Goal: Complete application form

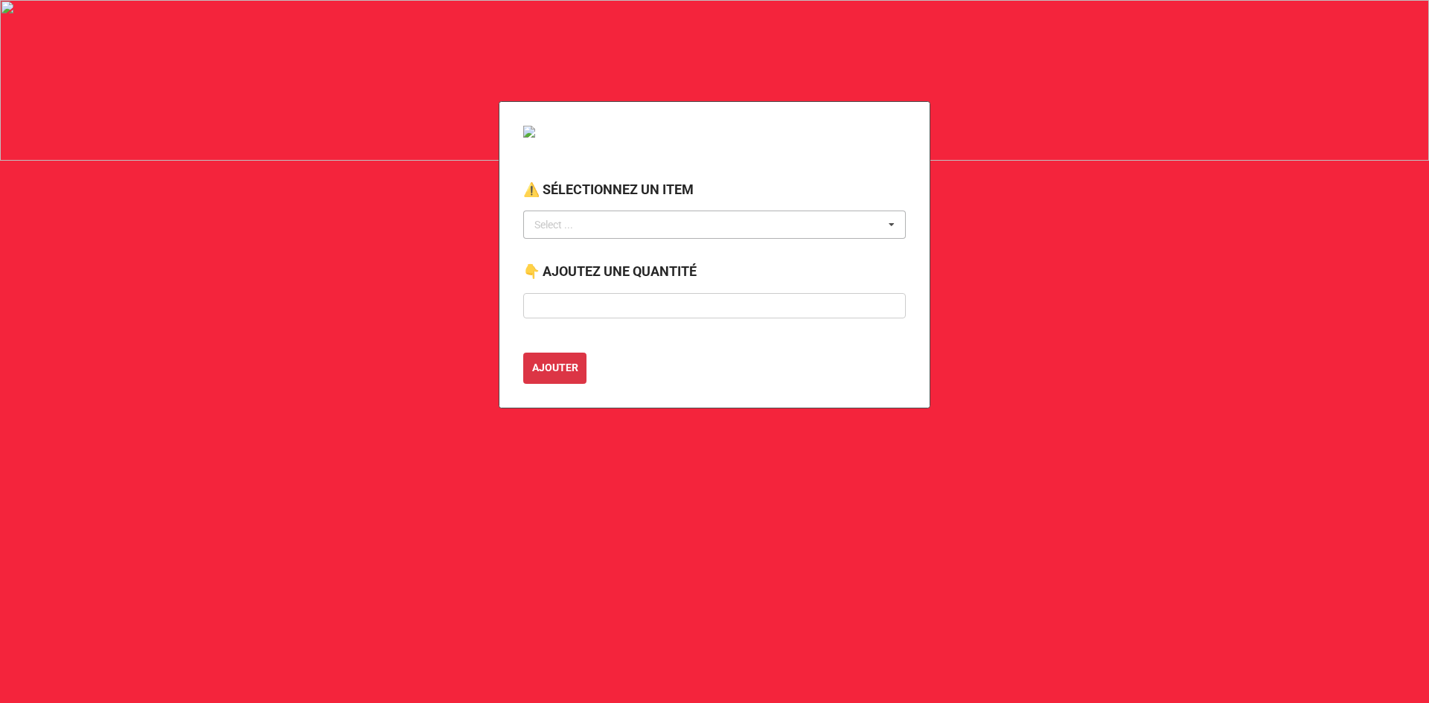
click at [629, 225] on div "Select ... No results found." at bounding box center [714, 225] width 382 height 28
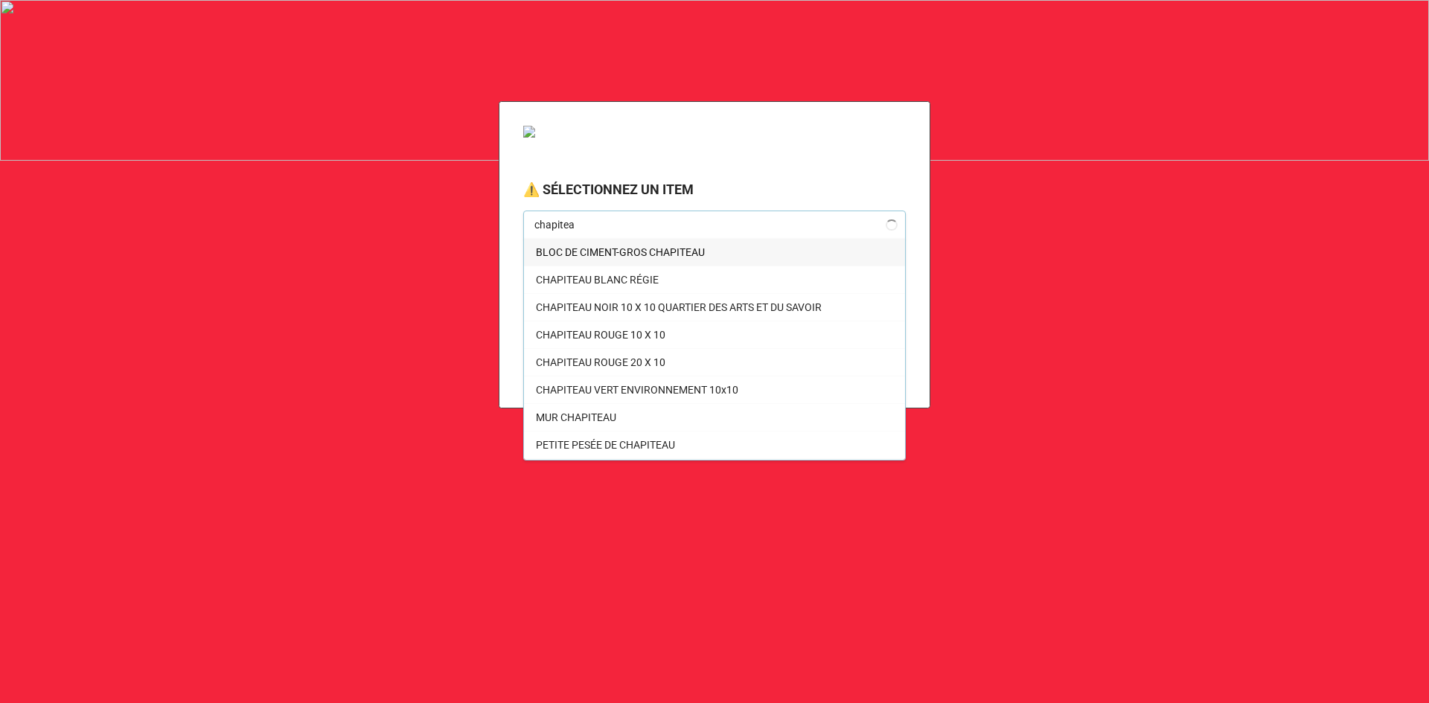
type input "chapiteau"
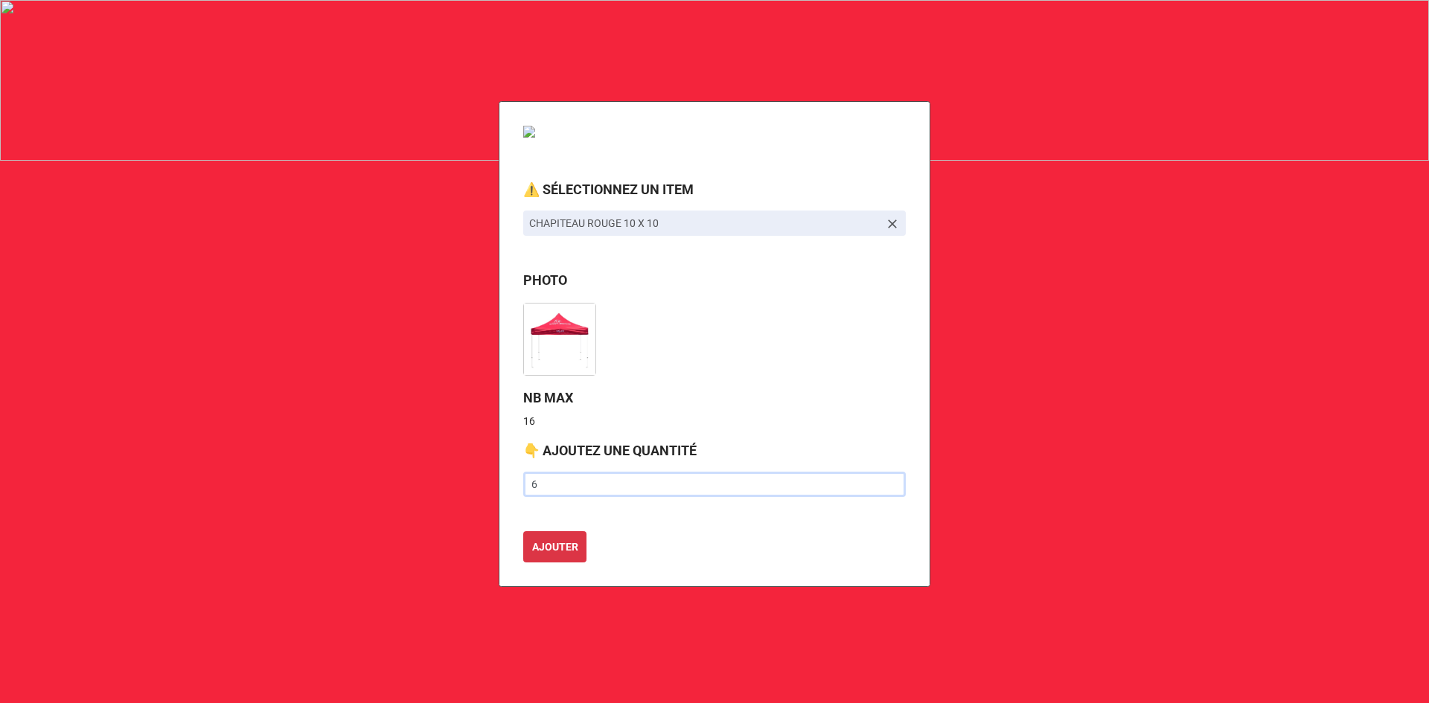
type input "6"
click at [523, 531] on button "AJOUTER" at bounding box center [554, 546] width 63 height 31
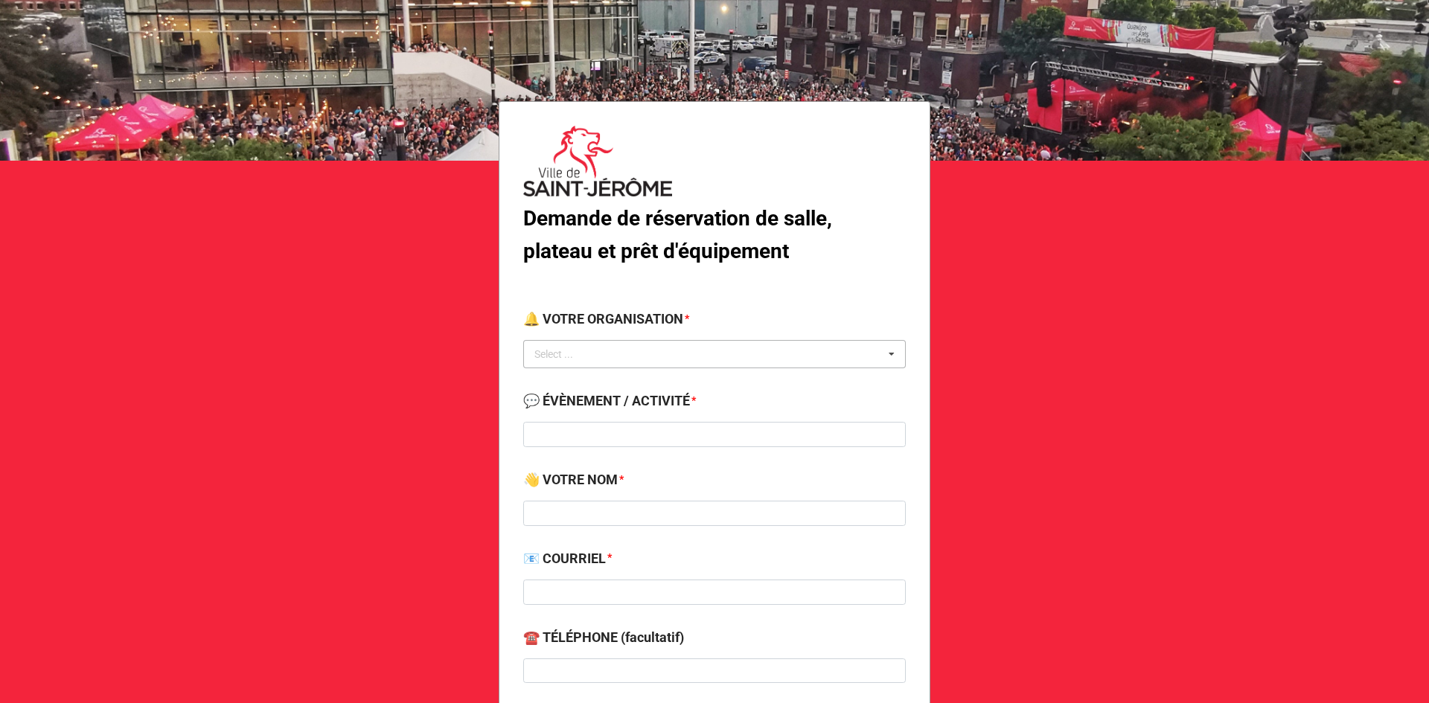
click at [571, 355] on div "Select ..." at bounding box center [563, 354] width 64 height 17
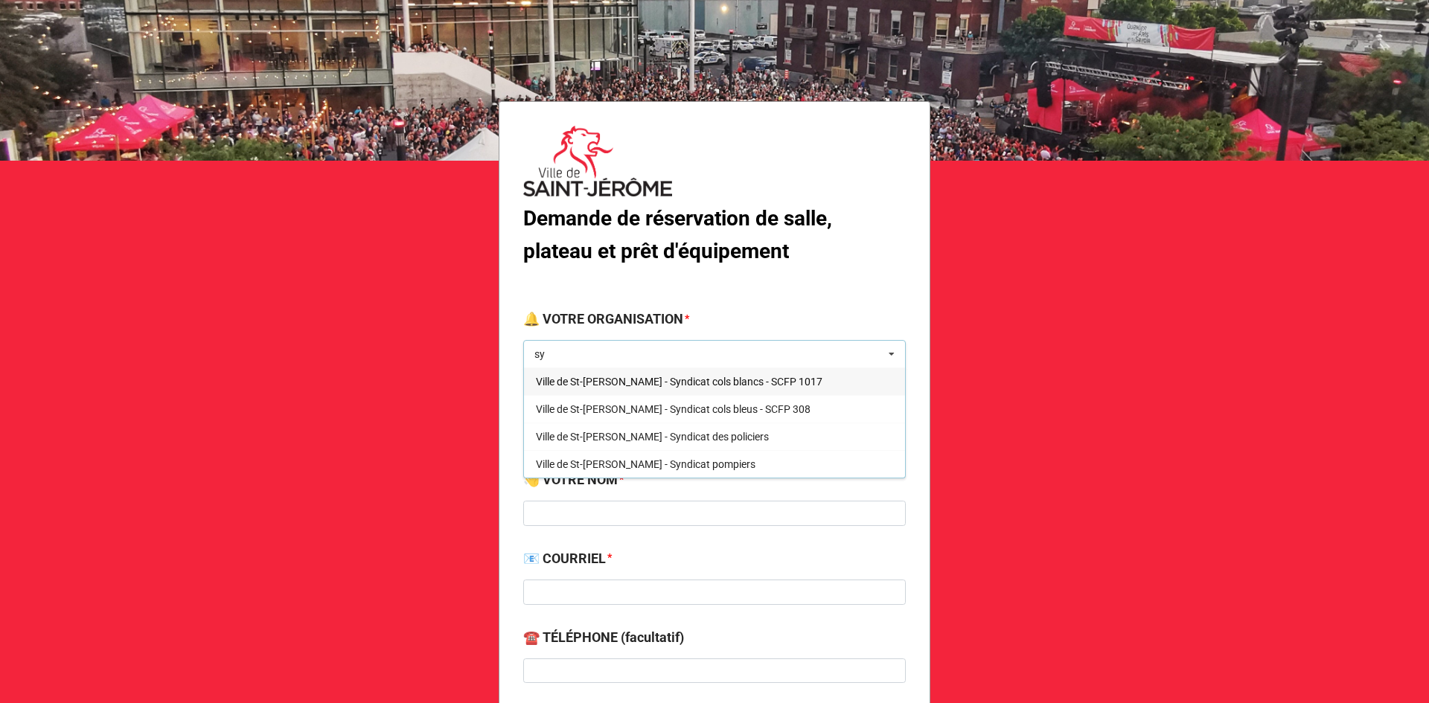
type input "s"
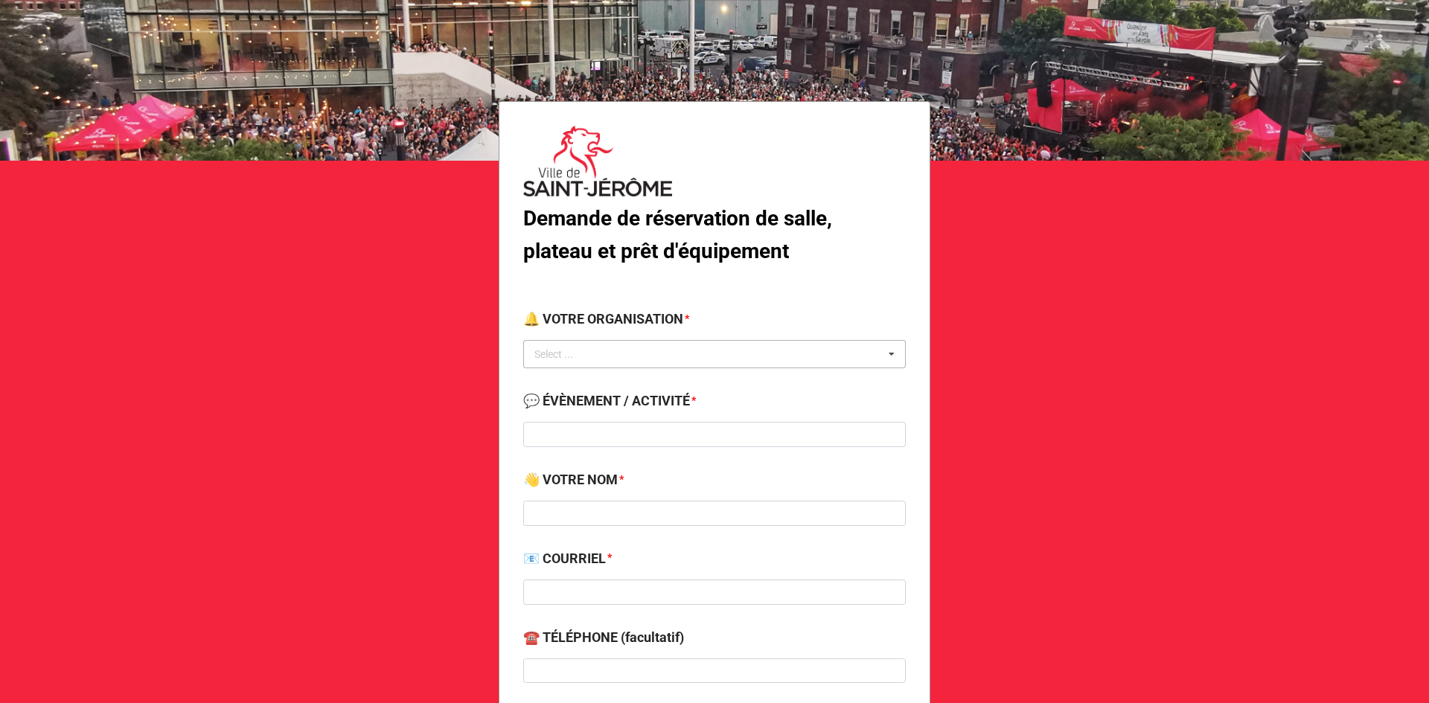
click at [589, 353] on div "Select ..." at bounding box center [563, 354] width 64 height 17
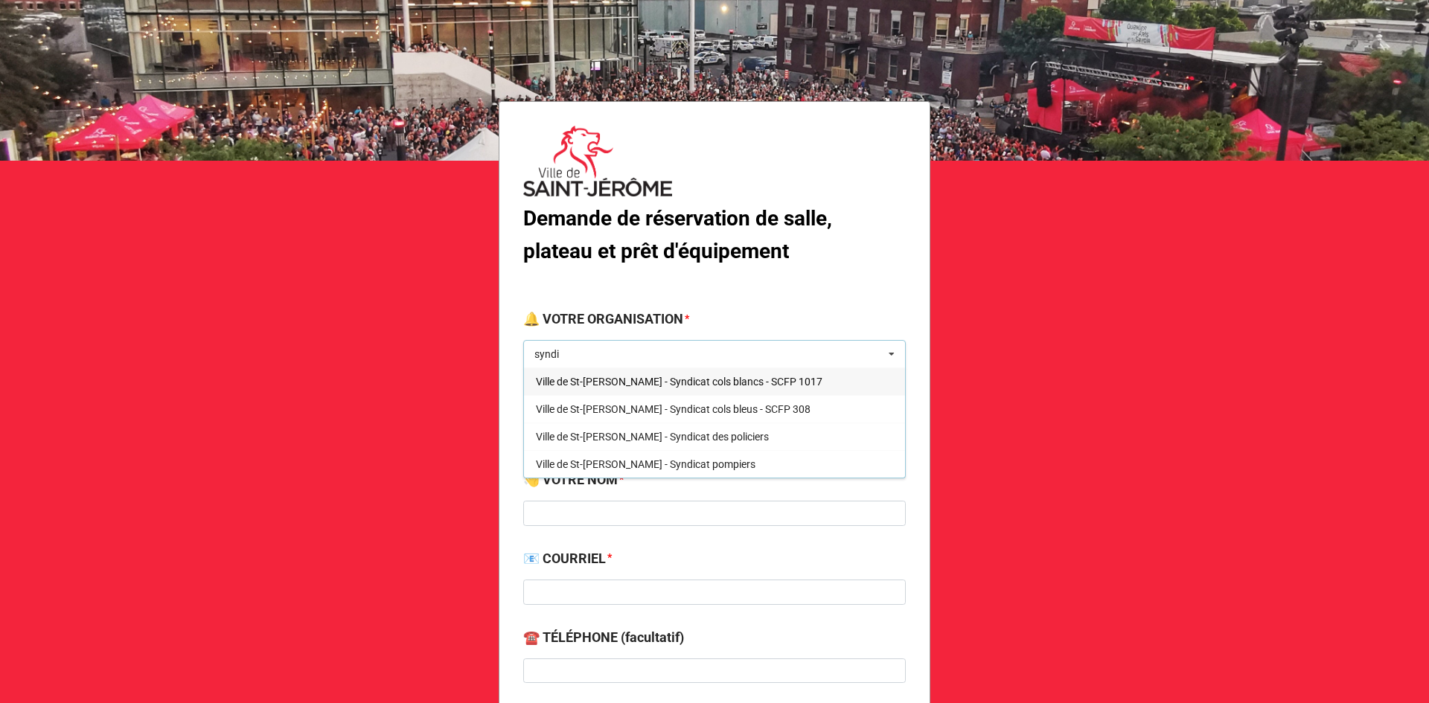
type input "syndi"
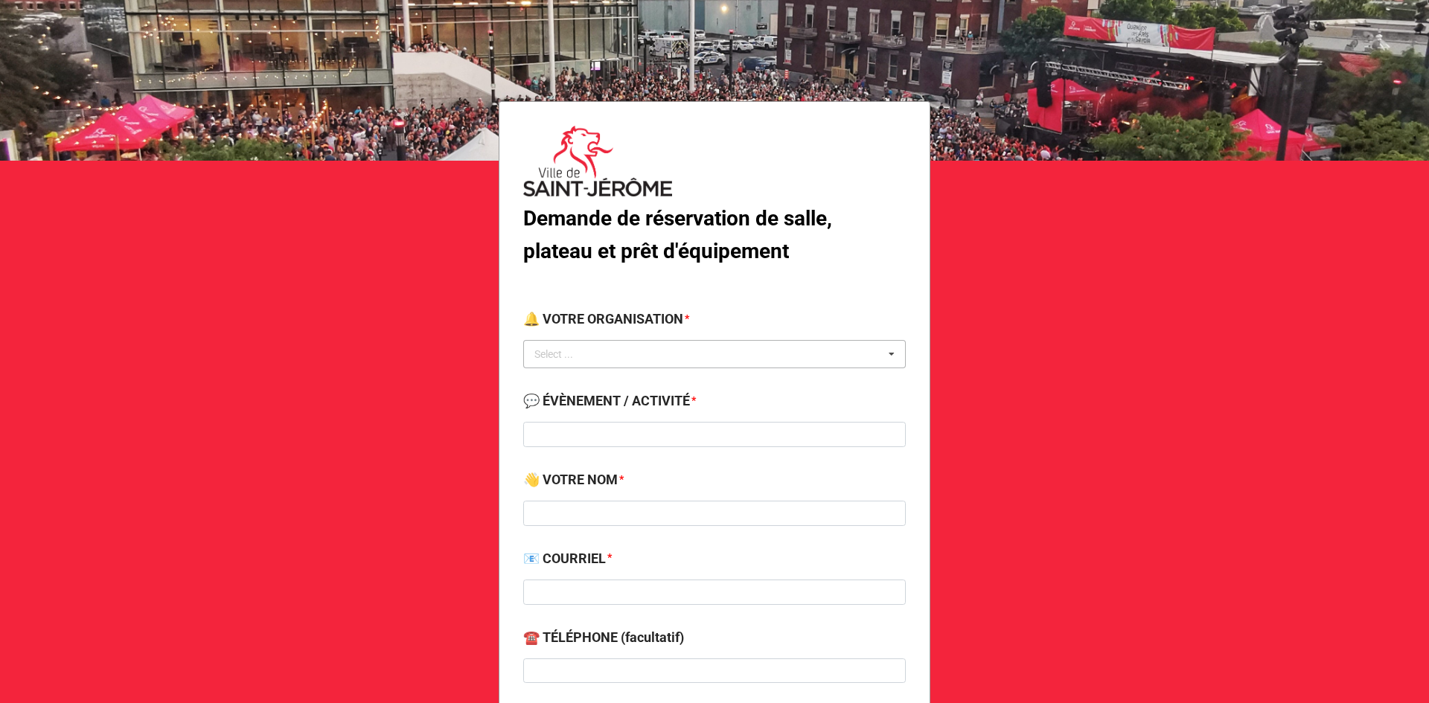
click at [591, 357] on div "Select ... No results found." at bounding box center [714, 354] width 382 height 28
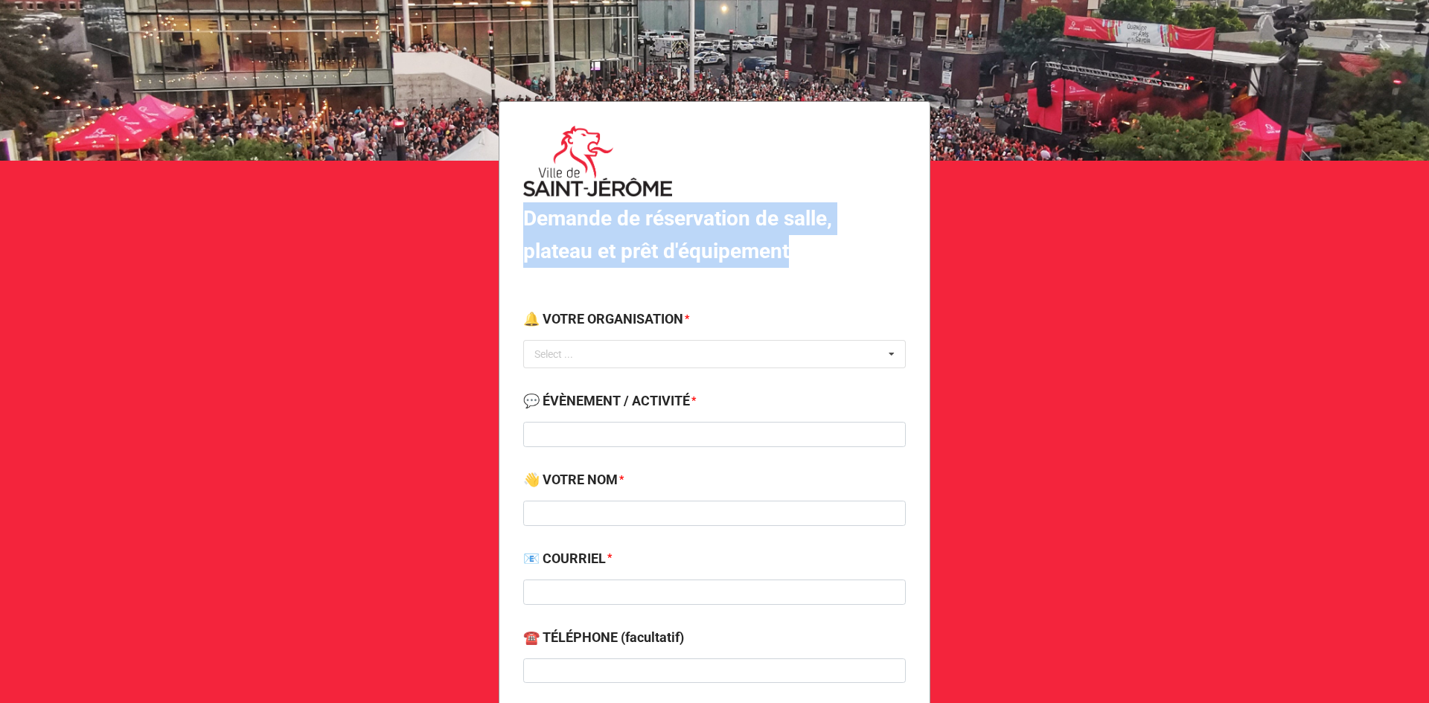
drag, startPoint x: 714, startPoint y: 249, endPoint x: 520, endPoint y: 225, distance: 195.7
click at [523, 225] on label "Demande de réservation de salle, plateau et prêt d'équipement" at bounding box center [714, 234] width 382 height 65
copy b "Demande de réservation de salle, plateau et prêt d'équipement"
